Goal: Information Seeking & Learning: Find specific fact

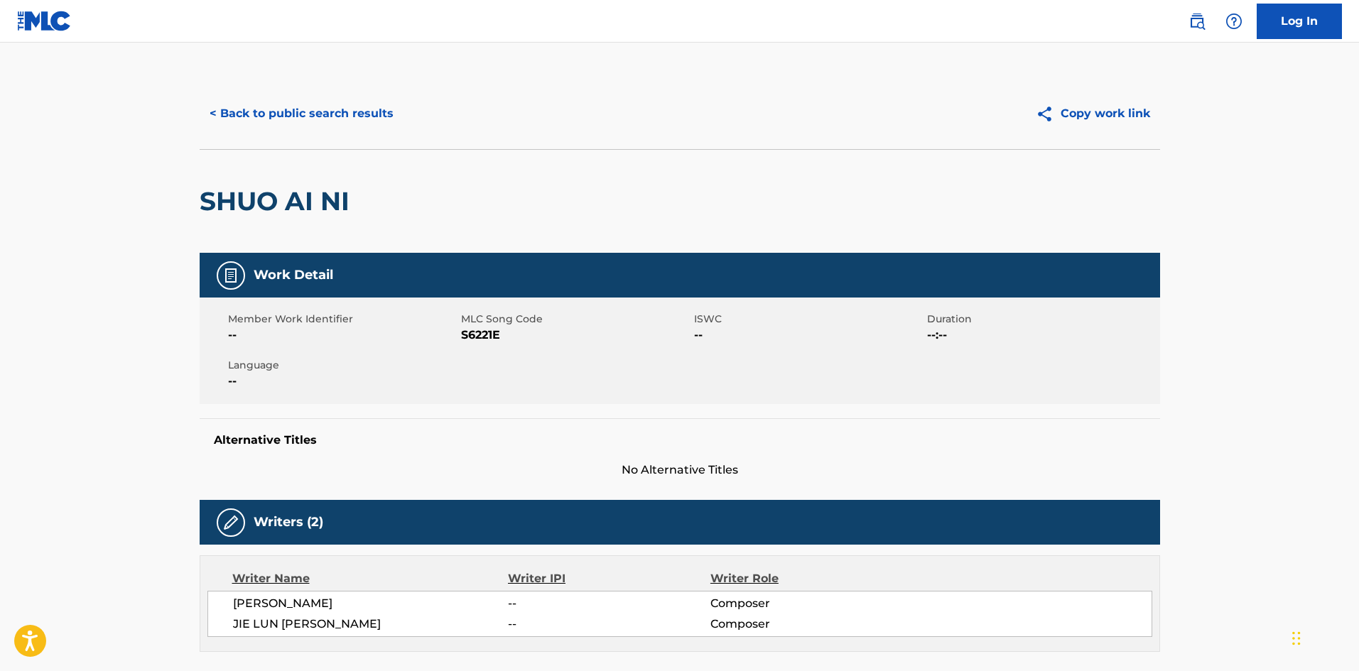
click at [46, 23] on img at bounding box center [44, 21] width 55 height 21
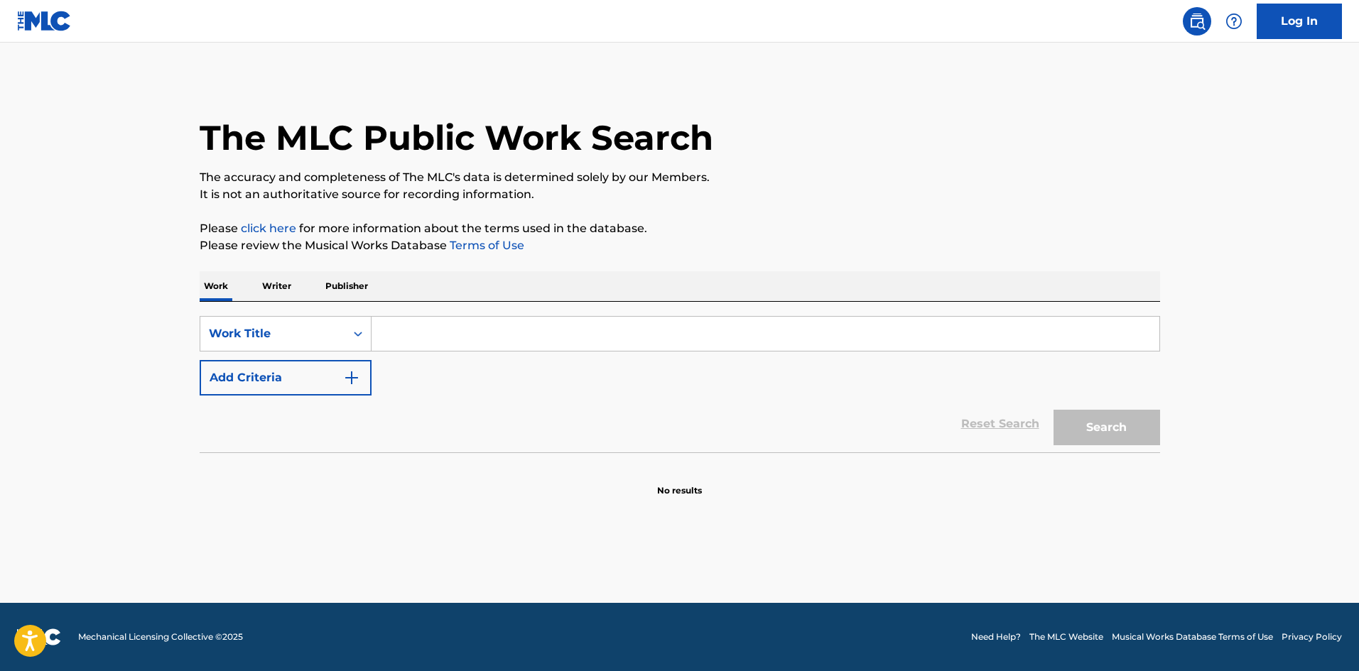
click at [434, 330] on input "Search Form" at bounding box center [766, 334] width 788 height 34
paste input "Hunting"
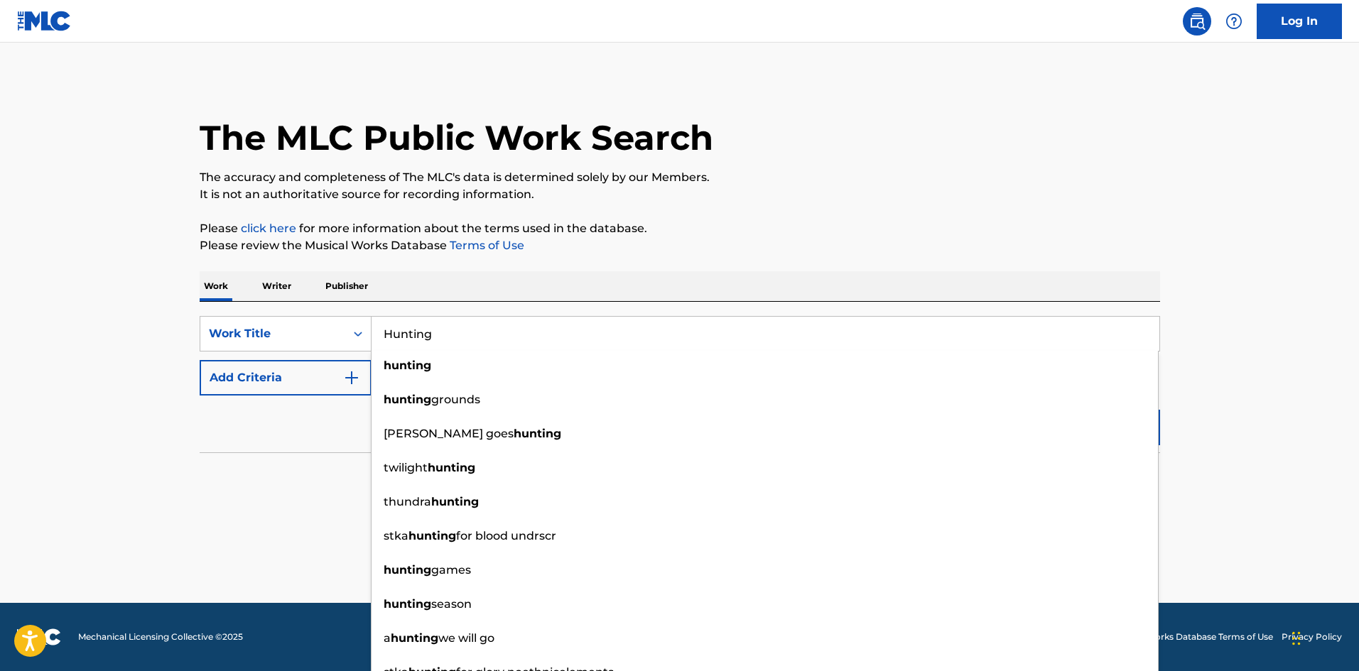
type input "Hunting"
click at [333, 287] on p "Publisher" at bounding box center [346, 286] width 51 height 30
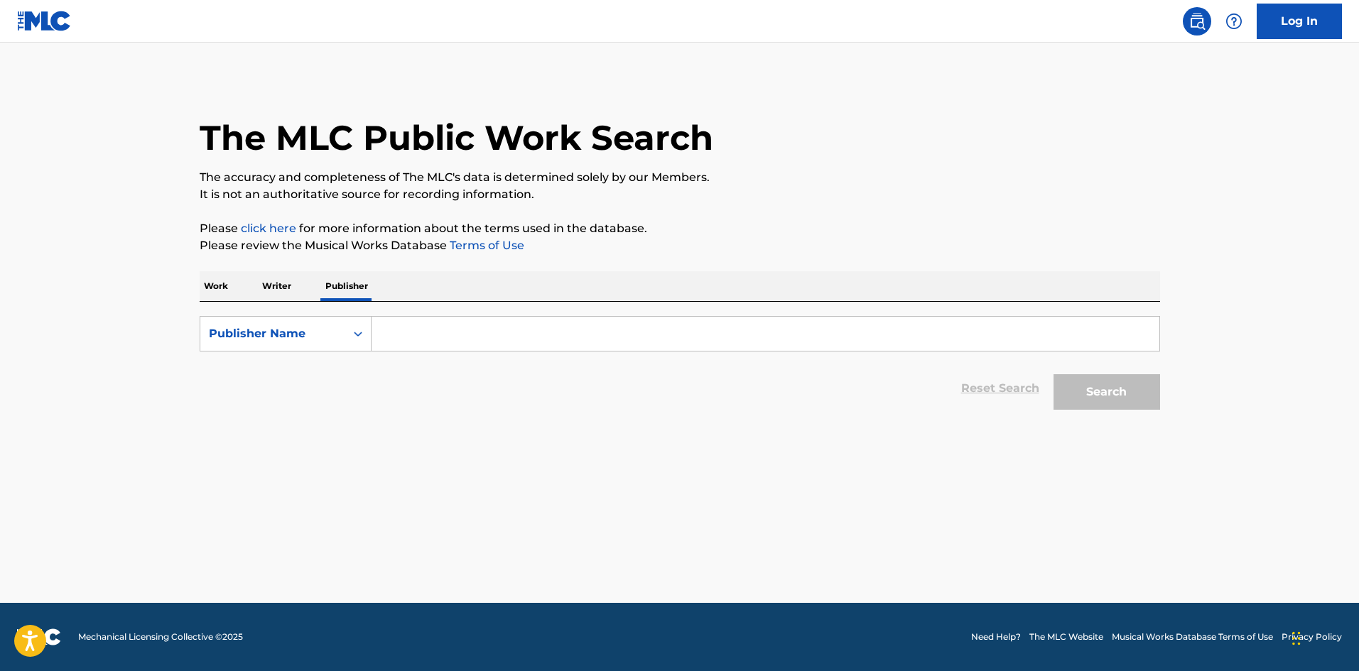
click at [216, 287] on p "Work" at bounding box center [216, 286] width 33 height 30
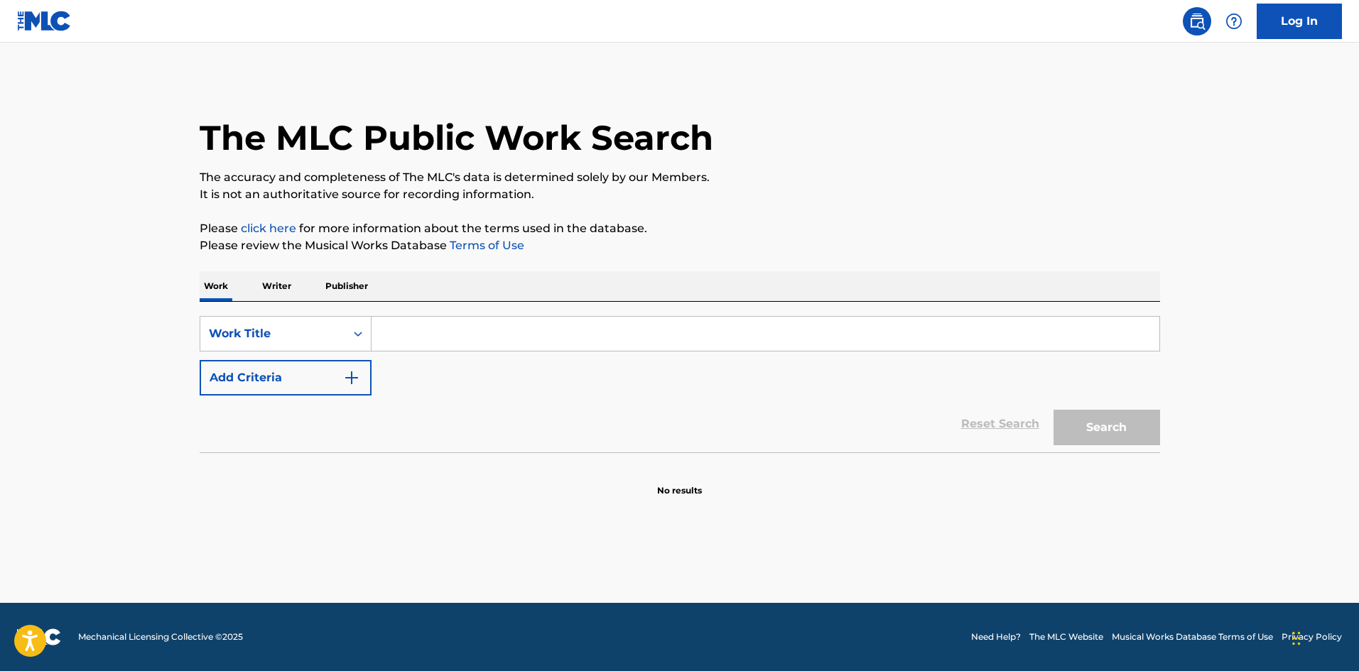
click at [423, 333] on input "Search Form" at bounding box center [766, 334] width 788 height 34
paste input "Hunting"
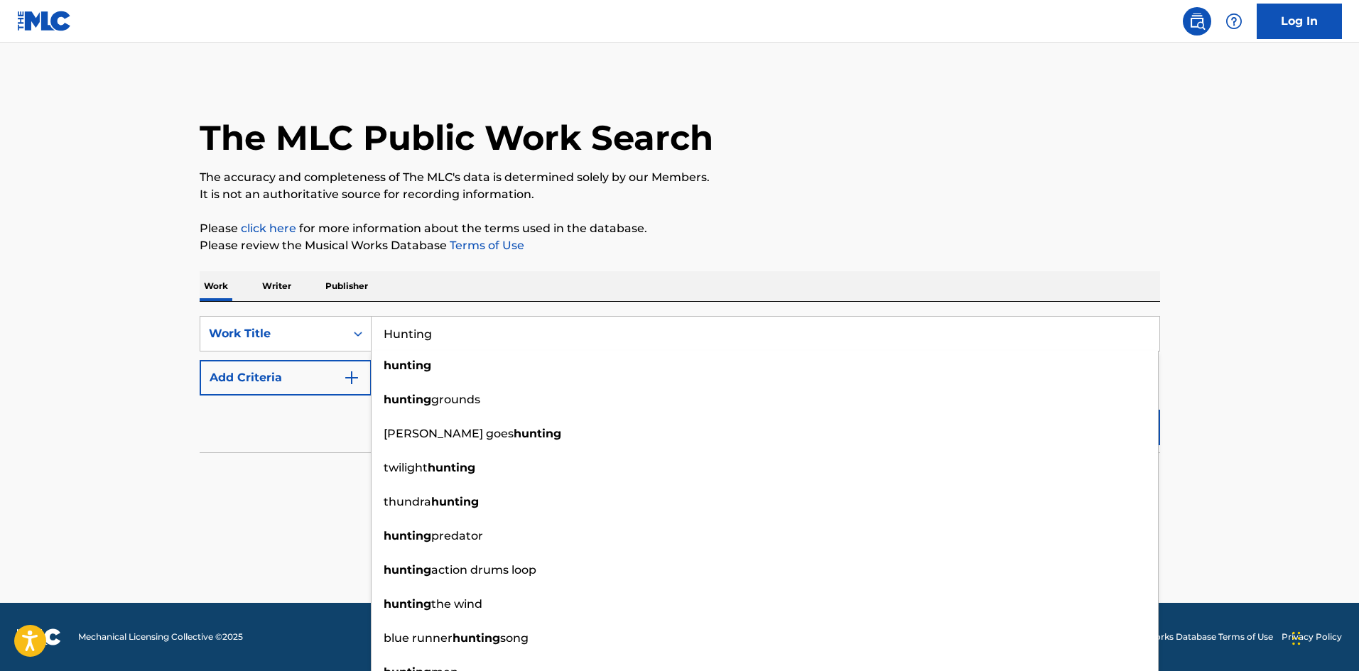
type input "Hunting"
click at [354, 379] on img "Search Form" at bounding box center [351, 377] width 17 height 17
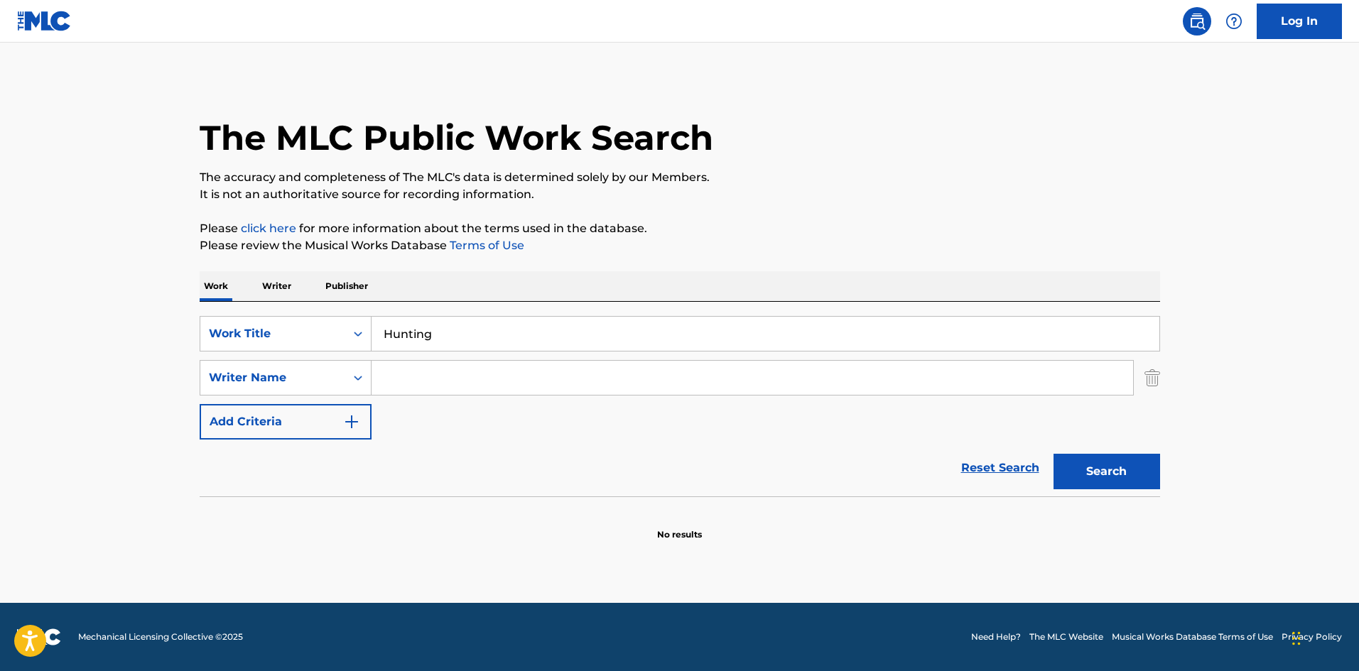
click at [419, 379] on input "Search Form" at bounding box center [753, 378] width 762 height 34
paste input "Na Yeon"
type input "Na [PERSON_NAME]"
click at [1054, 454] on button "Search" at bounding box center [1107, 472] width 107 height 36
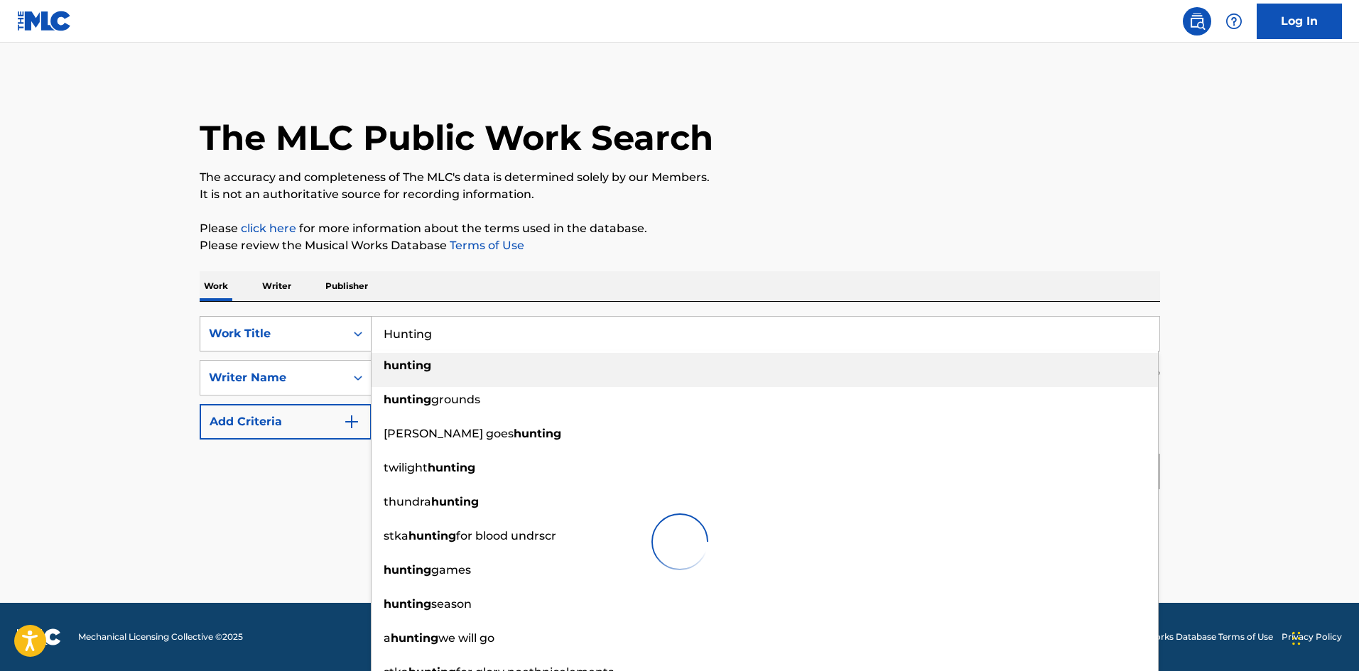
drag, startPoint x: 431, startPoint y: 328, endPoint x: 352, endPoint y: 337, distance: 80.1
click at [352, 337] on div "SearchWithCriteriab46d3b60-c102-400f-909b-e7cf6c54b063 Work Title Hunting hunti…" at bounding box center [680, 334] width 961 height 36
paste input "사냥"
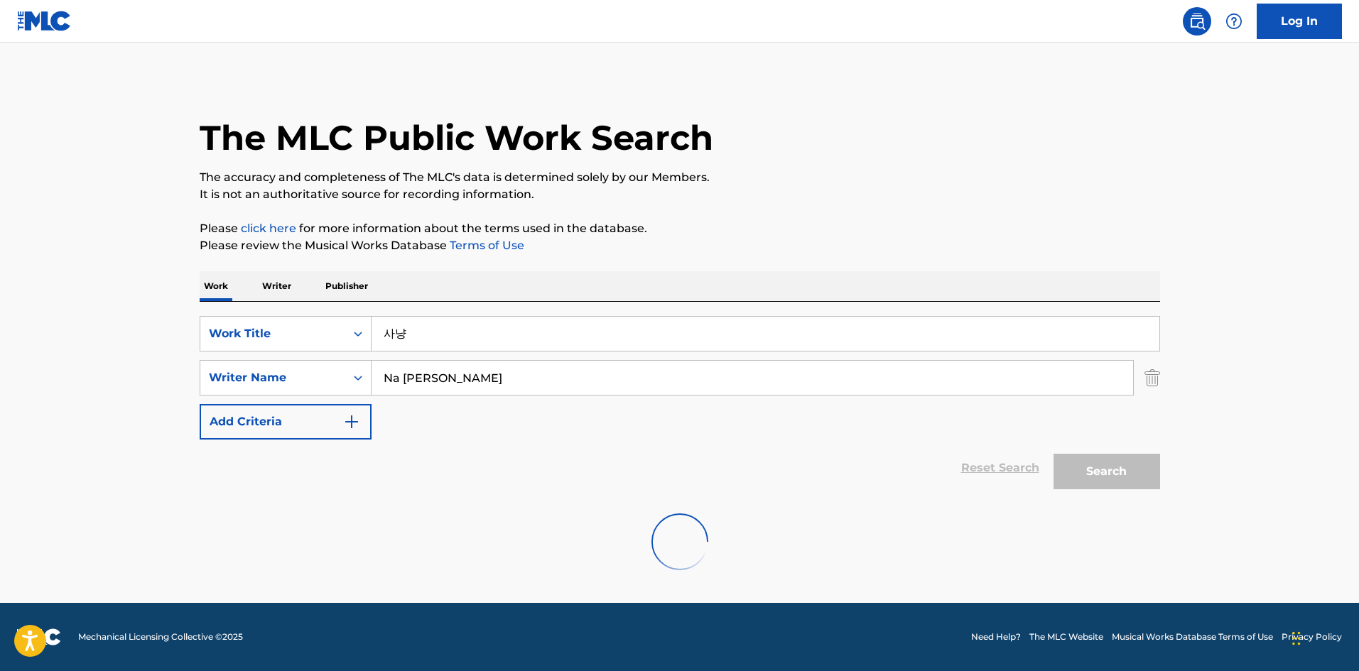
type input "사냥"
click at [1205, 396] on main "The MLC Public Work Search The accuracy and completeness of The MLC's data is d…" at bounding box center [679, 323] width 1359 height 561
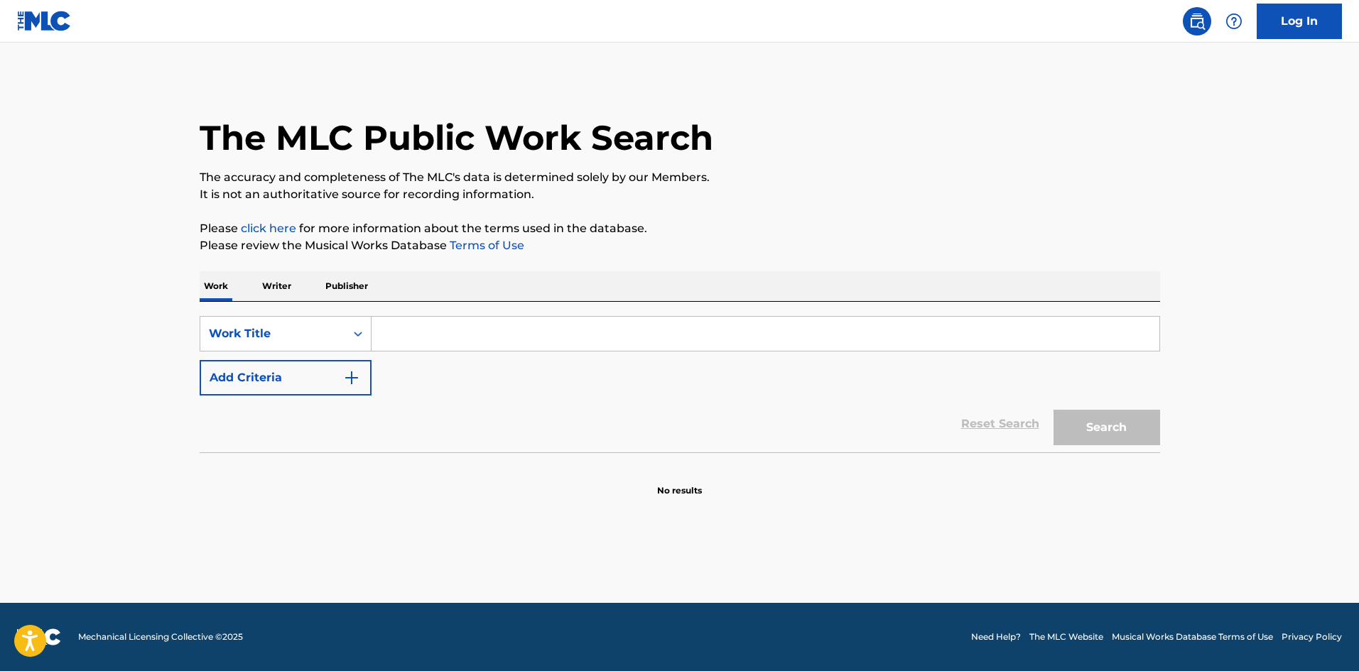
click at [404, 326] on input "Search Form" at bounding box center [766, 334] width 788 height 34
paste input "사냥"
type input "사냥"
click at [353, 379] on img "Search Form" at bounding box center [351, 377] width 17 height 17
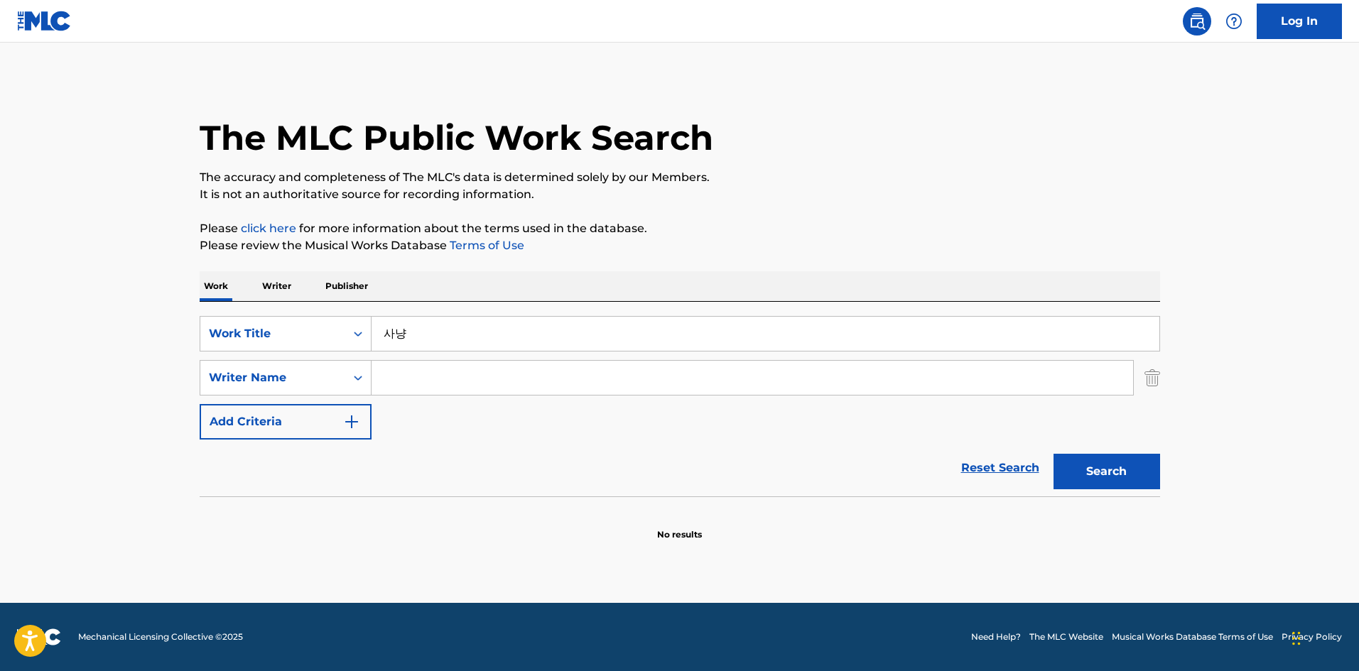
click at [394, 362] on input "Search Form" at bounding box center [753, 378] width 762 height 34
paste input "Na Yeon"
type input "Na [PERSON_NAME]"
click at [1096, 475] on button "Search" at bounding box center [1107, 472] width 107 height 36
drag, startPoint x: 431, startPoint y: 333, endPoint x: 345, endPoint y: 335, distance: 86.0
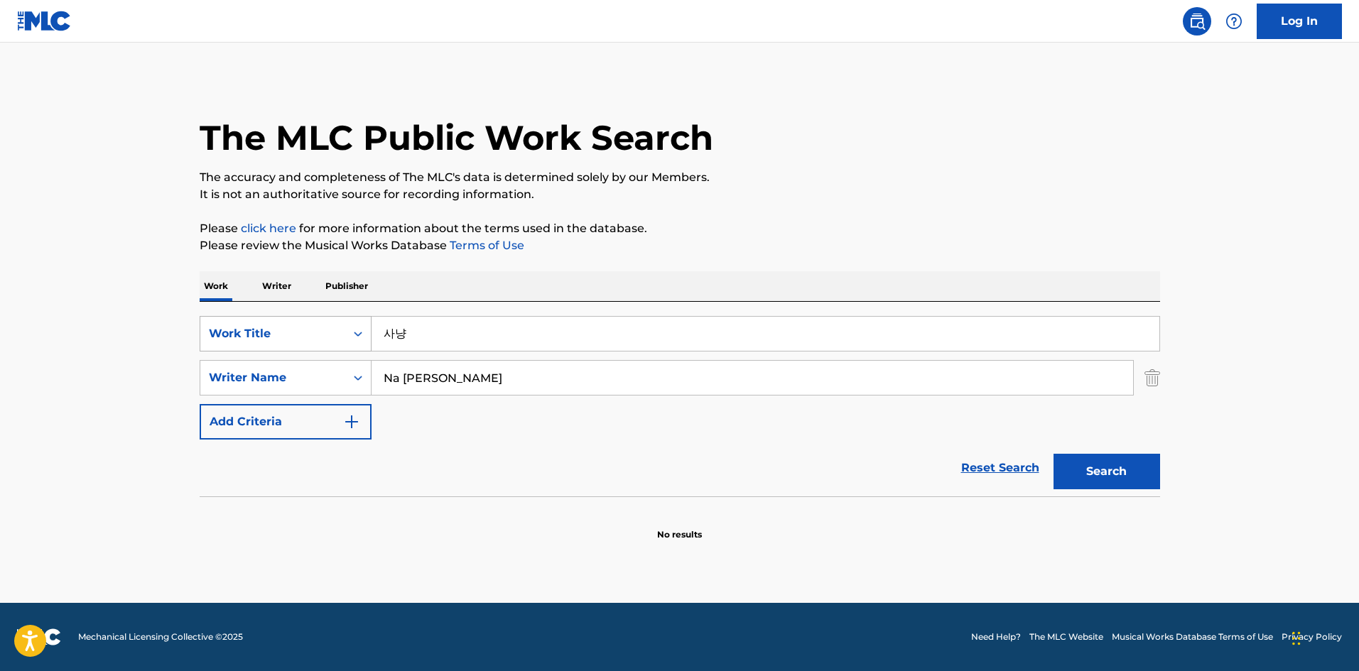
click at [345, 335] on div "SearchWithCriteriafb2d87dd-3187-4ad5-a6ba-7414118a6915 Work Title 사냥" at bounding box center [680, 334] width 961 height 36
paste input "Hunting"
click at [1084, 477] on button "Search" at bounding box center [1107, 472] width 107 height 36
drag, startPoint x: 409, startPoint y: 335, endPoint x: 350, endPoint y: 336, distance: 59.7
click at [350, 336] on div "SearchWithCriteriafb2d87dd-3187-4ad5-a6ba-7414118a6915 Work Title 사냥 Hunting" at bounding box center [680, 334] width 961 height 36
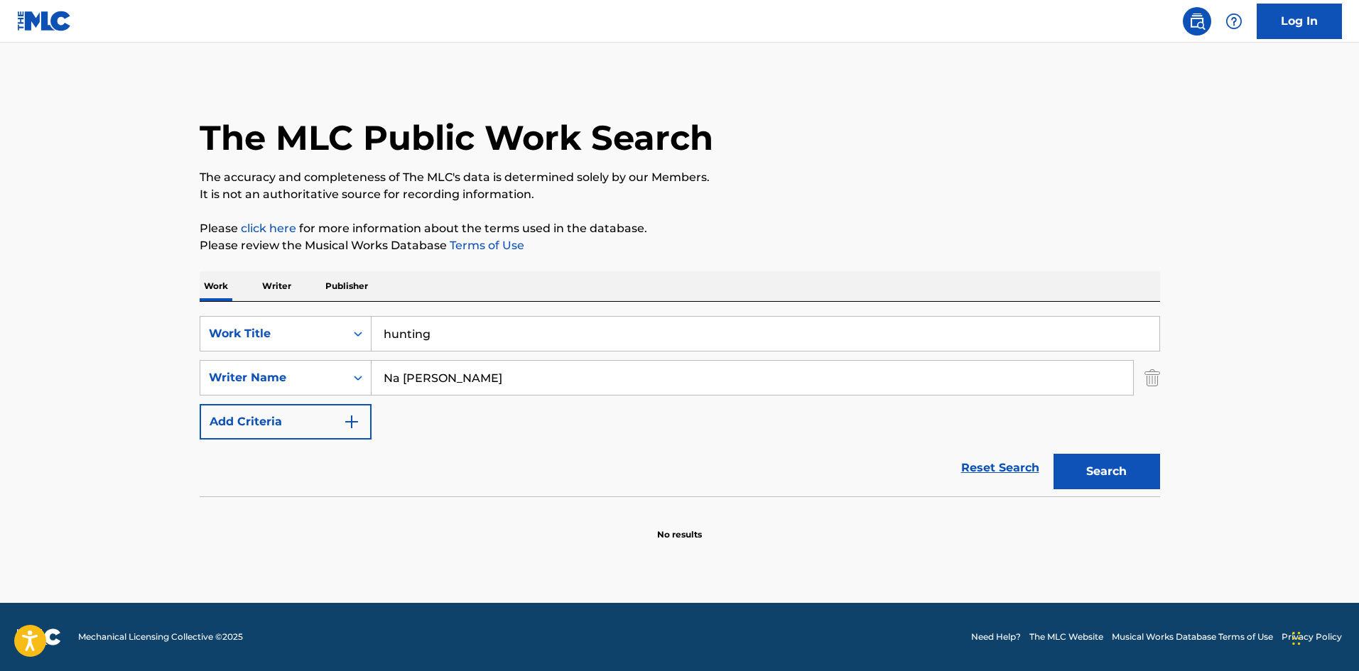
type input "hunting"
drag, startPoint x: 1101, startPoint y: 475, endPoint x: 1032, endPoint y: 467, distance: 68.7
click at [1099, 475] on button "Search" at bounding box center [1107, 472] width 107 height 36
